Goal: Obtain resource: Download file/media

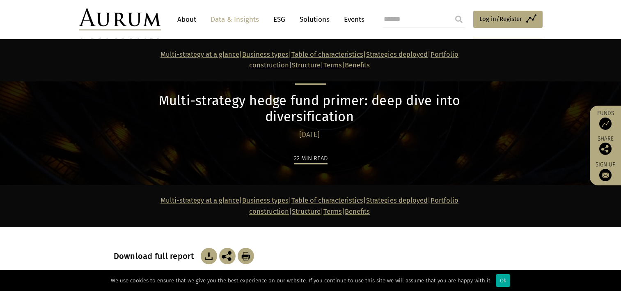
scroll to position [1190, 0]
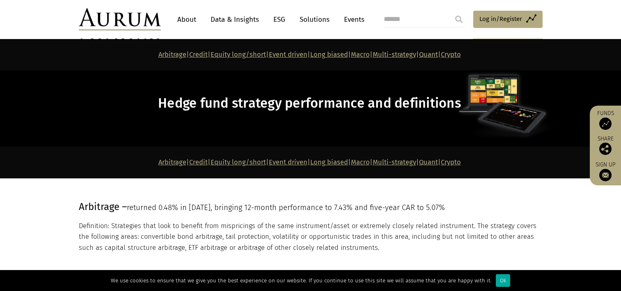
scroll to position [3242, 0]
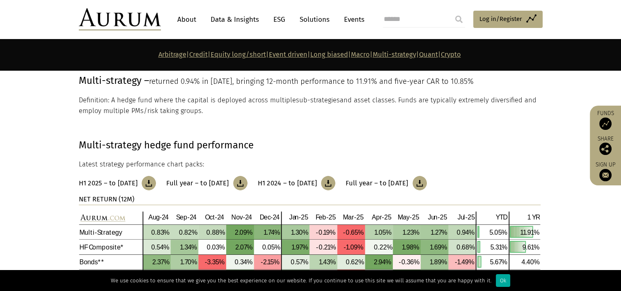
click at [225, 58] on p "Arbitrage | Credit | Equity long/short | Event driven | Long biased | Macro | M…" at bounding box center [310, 54] width 462 height 11
click at [223, 55] on link "Equity long/short" at bounding box center [238, 54] width 55 height 8
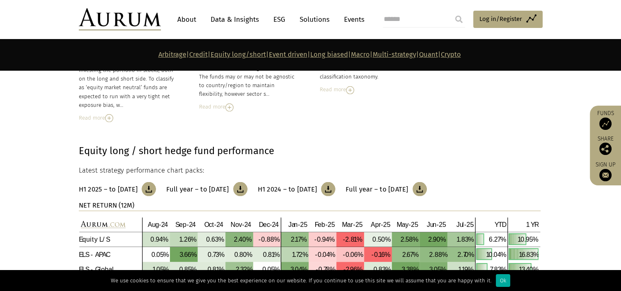
scroll to position [1494, 0]
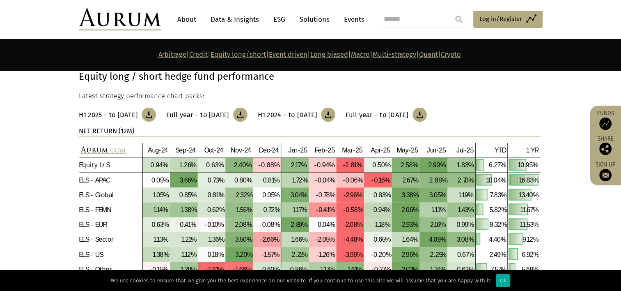
click at [408, 114] on h3 "Full year – to [DATE]" at bounding box center [377, 114] width 62 height 8
click at [99, 110] on h3 "H1 2025 – to [DATE]" at bounding box center [108, 114] width 59 height 8
click at [269, 55] on link "Event driven" at bounding box center [288, 54] width 39 height 8
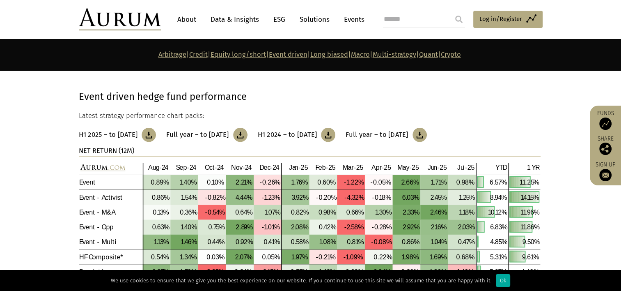
scroll to position [1948, 0]
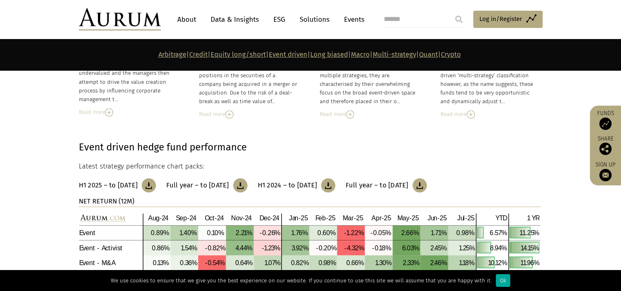
click at [156, 184] on img at bounding box center [149, 185] width 14 height 14
click at [397, 165] on p "Latest strategy performance chart packs:" at bounding box center [310, 166] width 462 height 11
click at [427, 179] on img at bounding box center [419, 185] width 14 height 14
click at [368, 55] on link "Macro" at bounding box center [360, 54] width 19 height 8
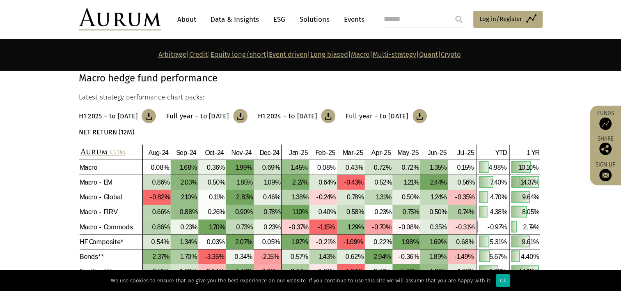
scroll to position [2915, 0]
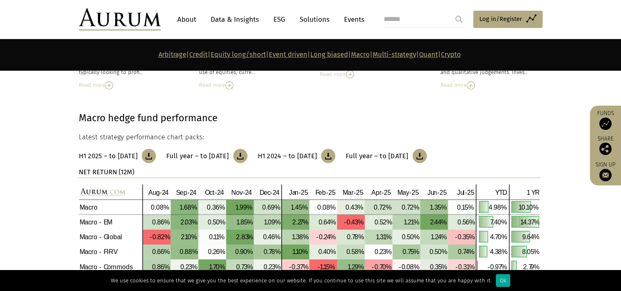
click at [156, 151] on img at bounding box center [149, 156] width 14 height 14
click at [352, 118] on p "Macro hedge fund performance" at bounding box center [310, 118] width 462 height 16
click at [427, 150] on img at bounding box center [419, 156] width 14 height 14
click at [438, 51] on link "Quant" at bounding box center [428, 54] width 19 height 8
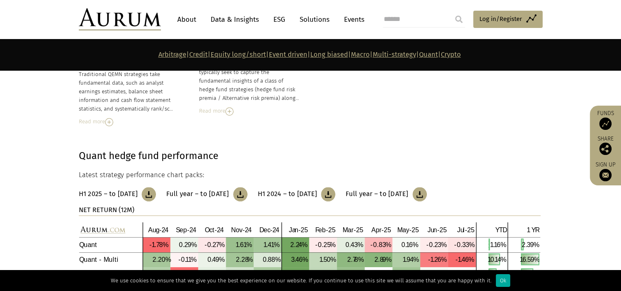
scroll to position [3781, 0]
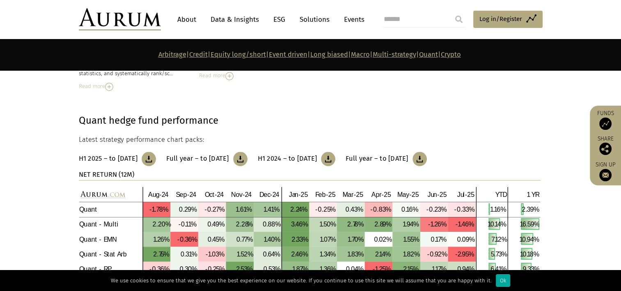
click at [156, 151] on img at bounding box center [149, 158] width 14 height 14
click at [407, 115] on div "Quant hedge fund performance Latest strategy performance chart packs: H1 2025 –…" at bounding box center [310, 241] width 462 height 258
click at [427, 151] on img at bounding box center [419, 158] width 14 height 14
